Goal: Task Accomplishment & Management: Manage account settings

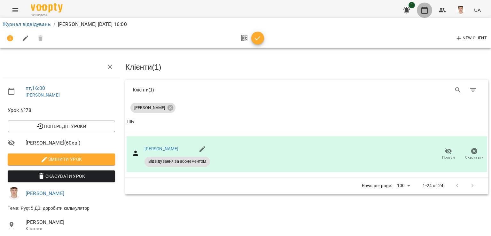
click at [428, 12] on icon "button" at bounding box center [424, 10] width 8 height 8
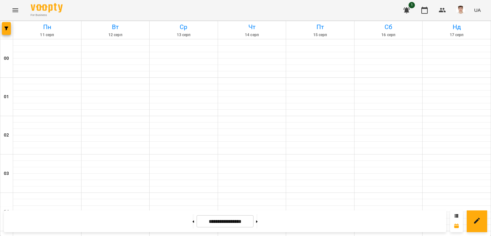
scroll to position [639, 0]
click at [258, 222] on button at bounding box center [257, 221] width 2 height 14
click at [192, 221] on button at bounding box center [193, 221] width 2 height 14
type input "**********"
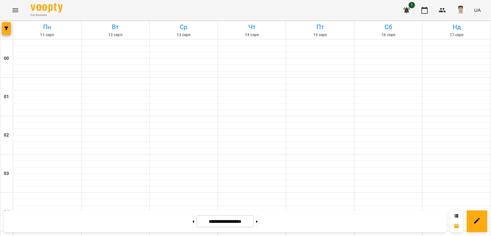
scroll to position [593, 0]
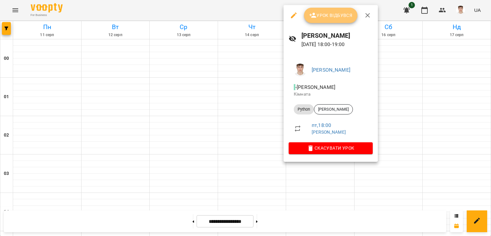
click at [329, 15] on span "Урок відбувся" at bounding box center [330, 16] width 43 height 8
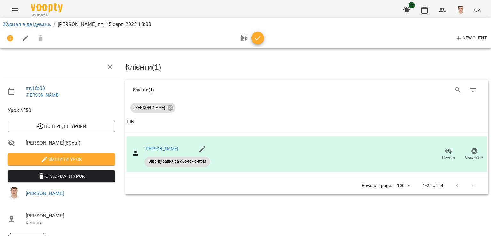
click at [27, 158] on span "Змінити урок" at bounding box center [61, 159] width 97 height 8
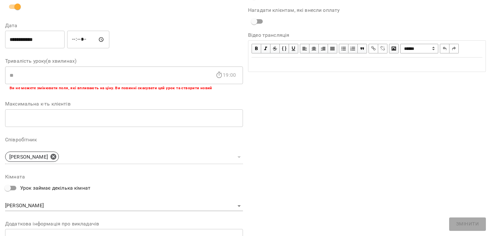
scroll to position [156, 0]
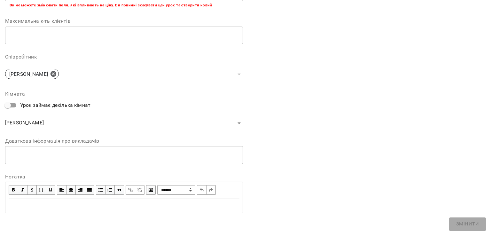
click at [32, 151] on div "* ​" at bounding box center [124, 155] width 238 height 18
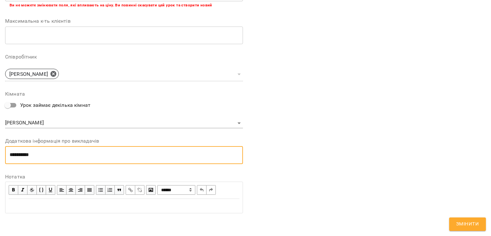
scroll to position [0, 0]
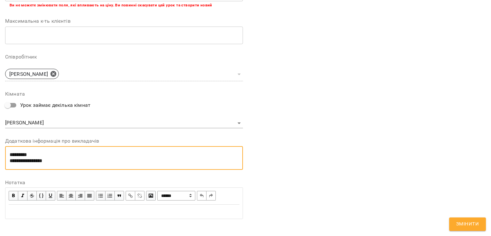
type textarea "**********"
click at [470, 222] on span "Змінити" at bounding box center [467, 224] width 23 height 8
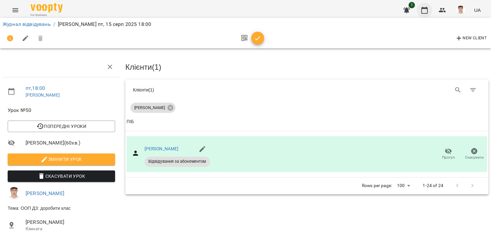
click at [427, 11] on icon "button" at bounding box center [424, 10] width 8 height 8
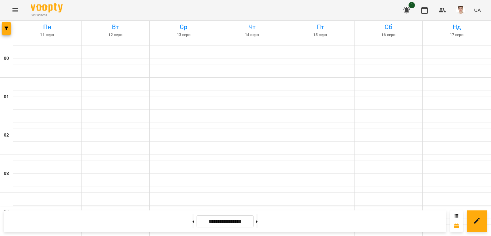
scroll to position [575, 0]
